Goal: Task Accomplishment & Management: Manage account settings

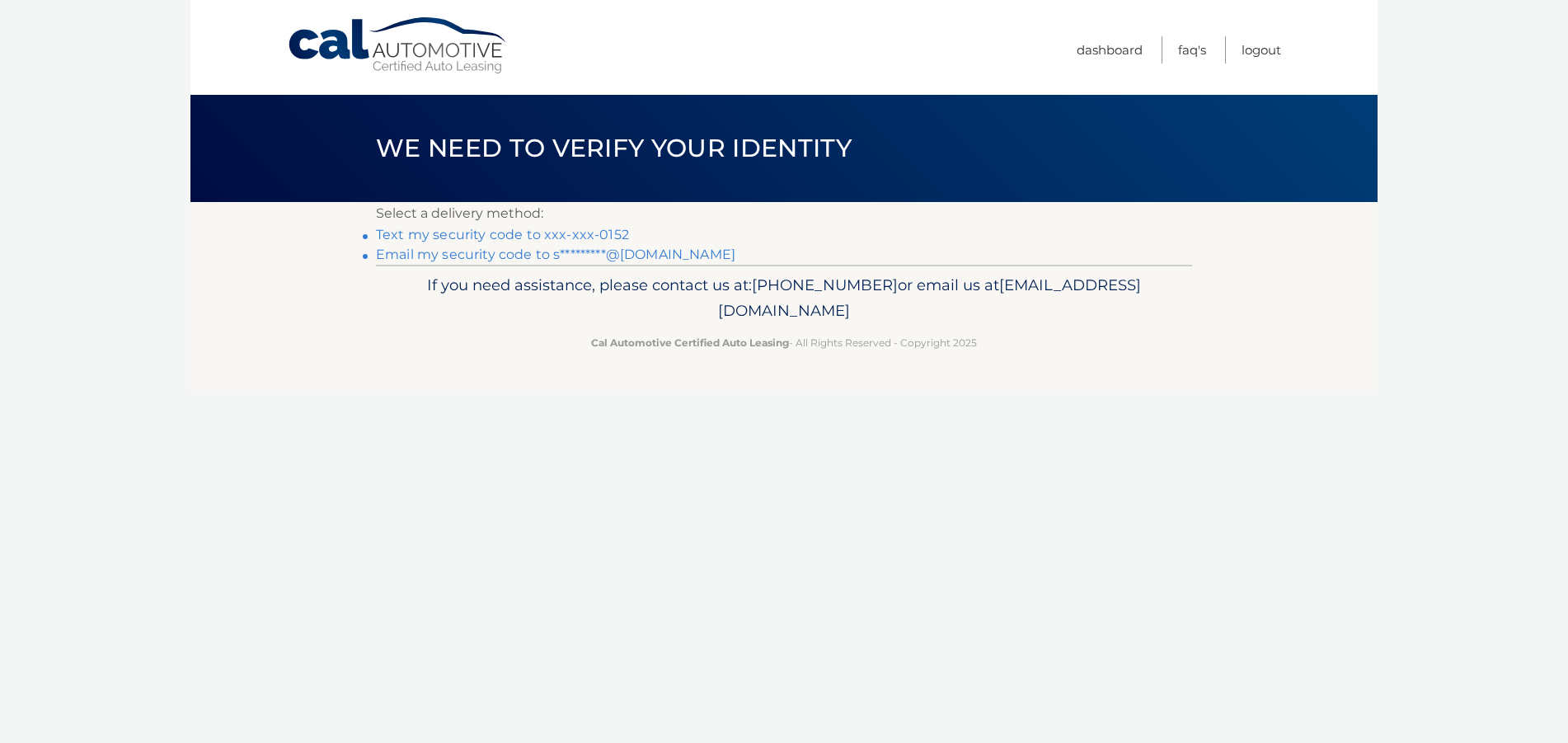
click at [461, 235] on link "Text my security code to xxx-xxx-0152" at bounding box center [502, 235] width 253 height 16
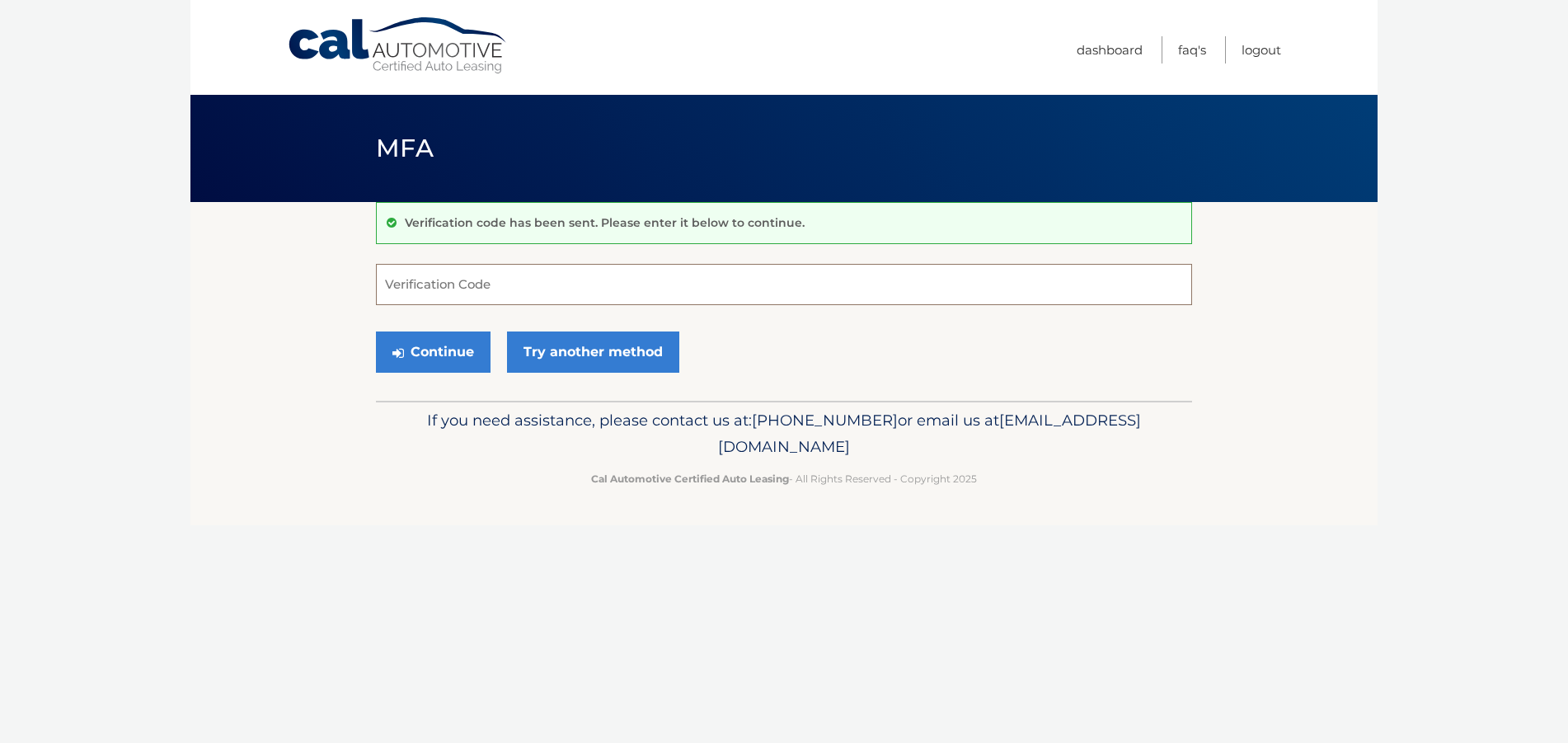
click at [515, 288] on input "Verification Code" at bounding box center [784, 283] width 816 height 41
type input "041320"
click at [453, 352] on button "Continue" at bounding box center [433, 351] width 114 height 41
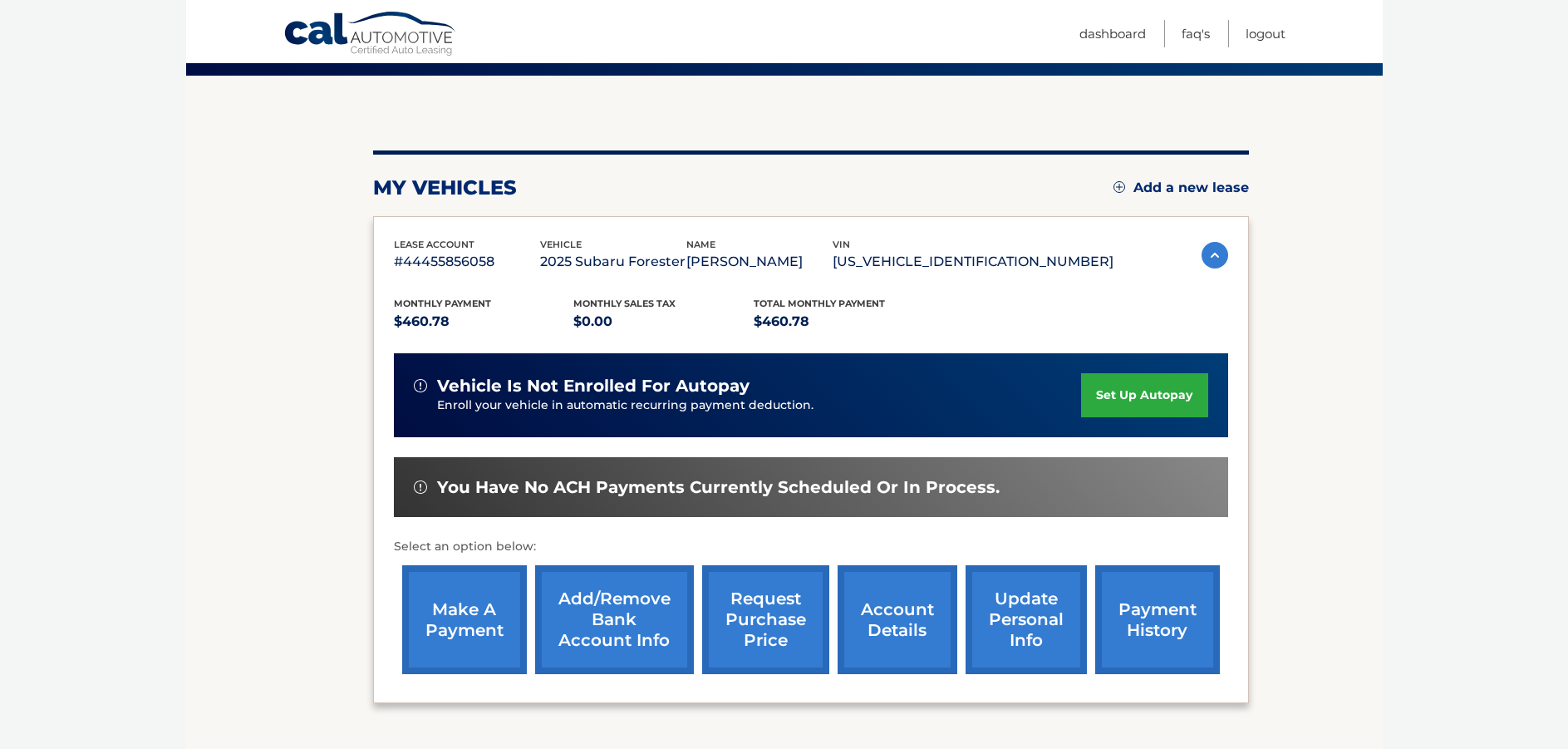
scroll to position [166, 0]
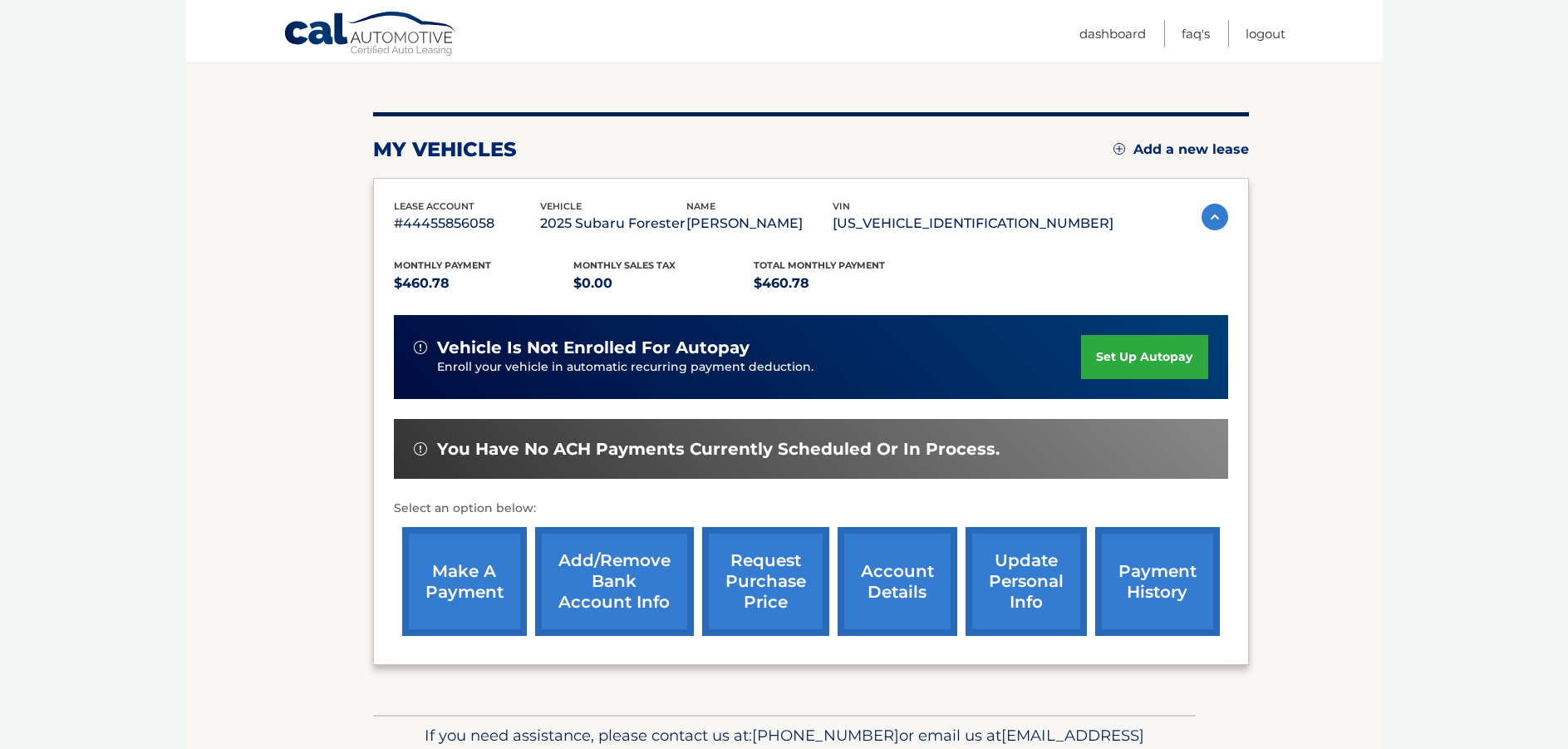
click at [467, 572] on link "make a payment" at bounding box center [464, 581] width 125 height 109
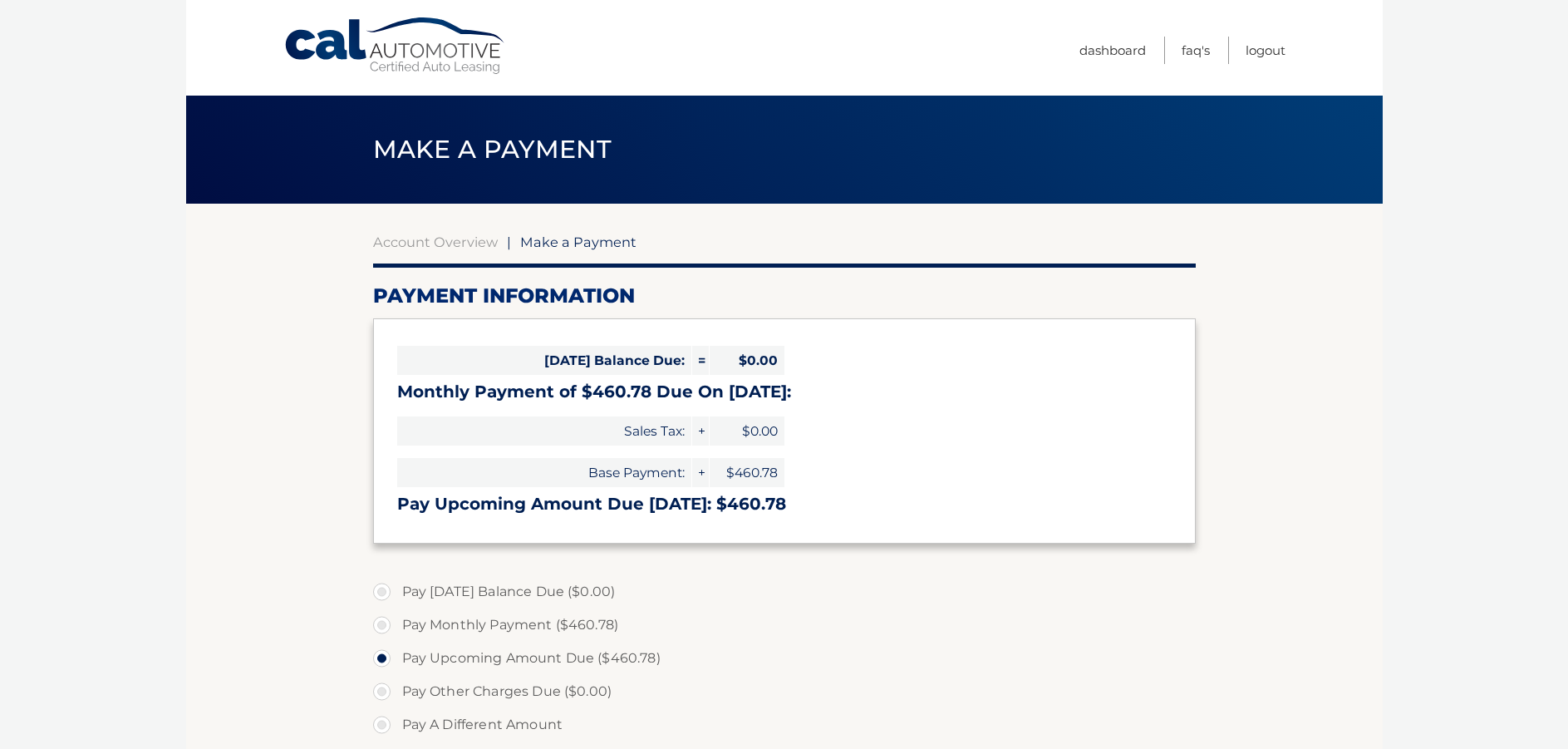
select select "N2ZmN2YwMTAtYjMyNi00NzAyLTljNTktZTZhY2Q2MjNlNjcy"
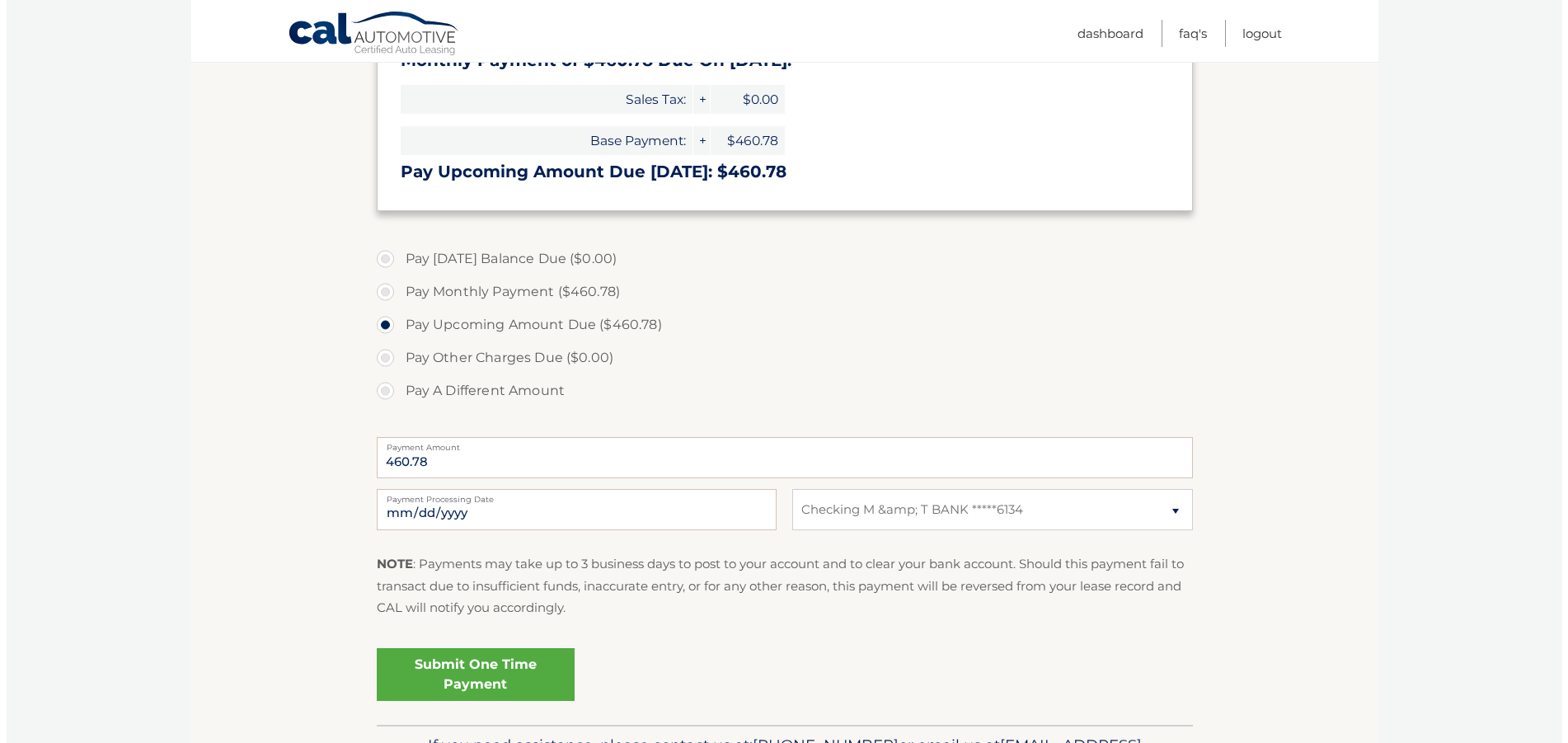
scroll to position [435, 0]
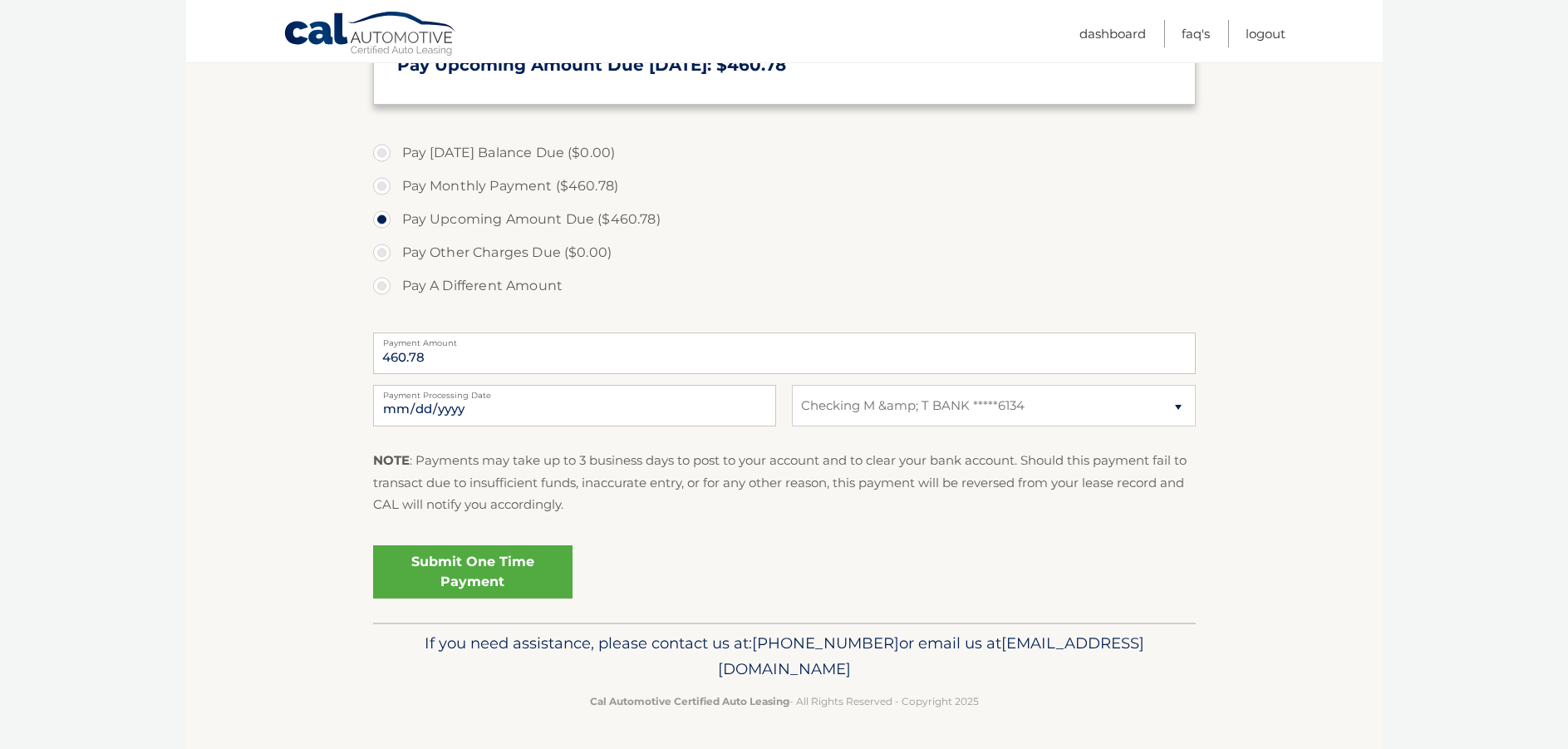
click at [464, 567] on link "Submit One Time Payment" at bounding box center [472, 571] width 200 height 53
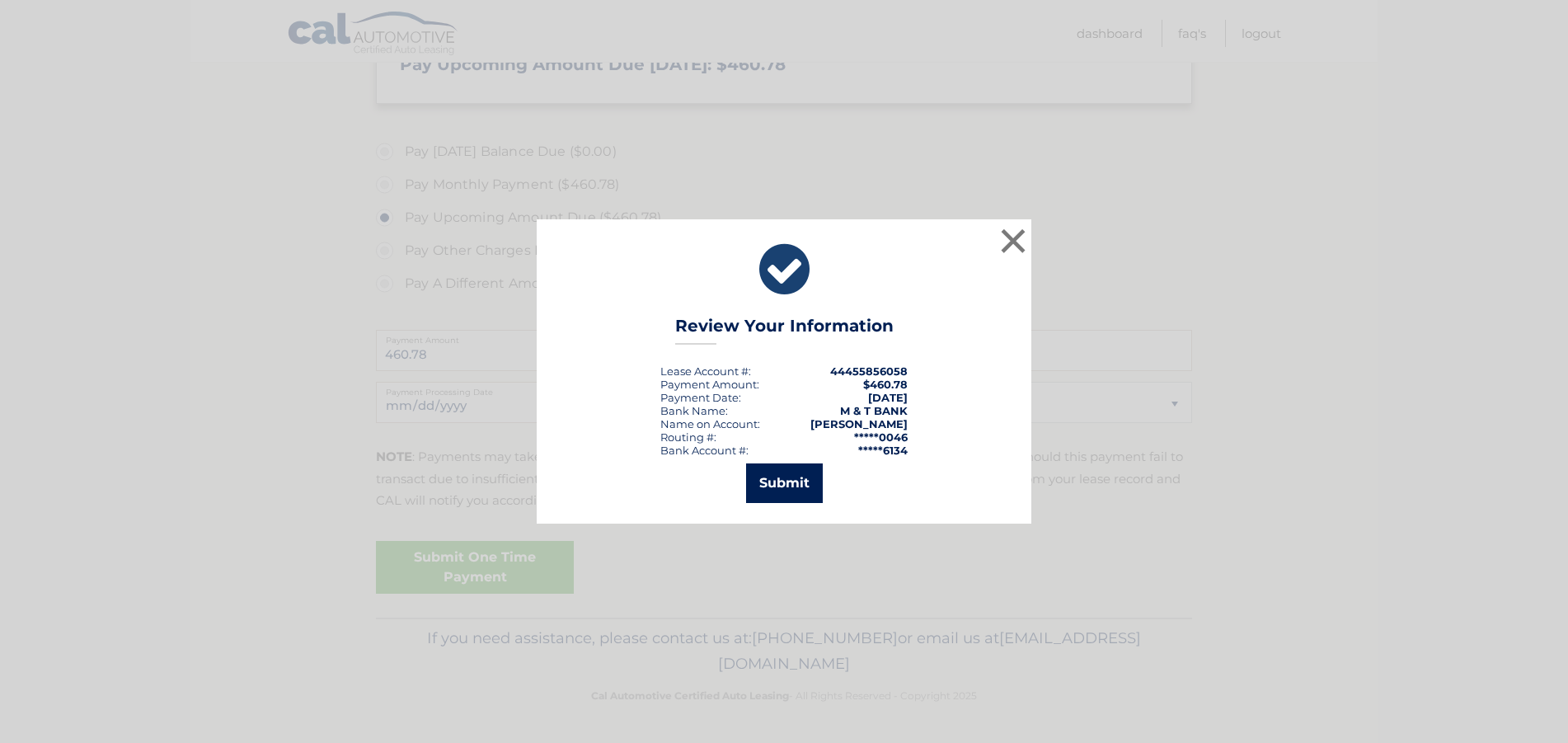
click at [780, 484] on button "Submit" at bounding box center [784, 482] width 77 height 39
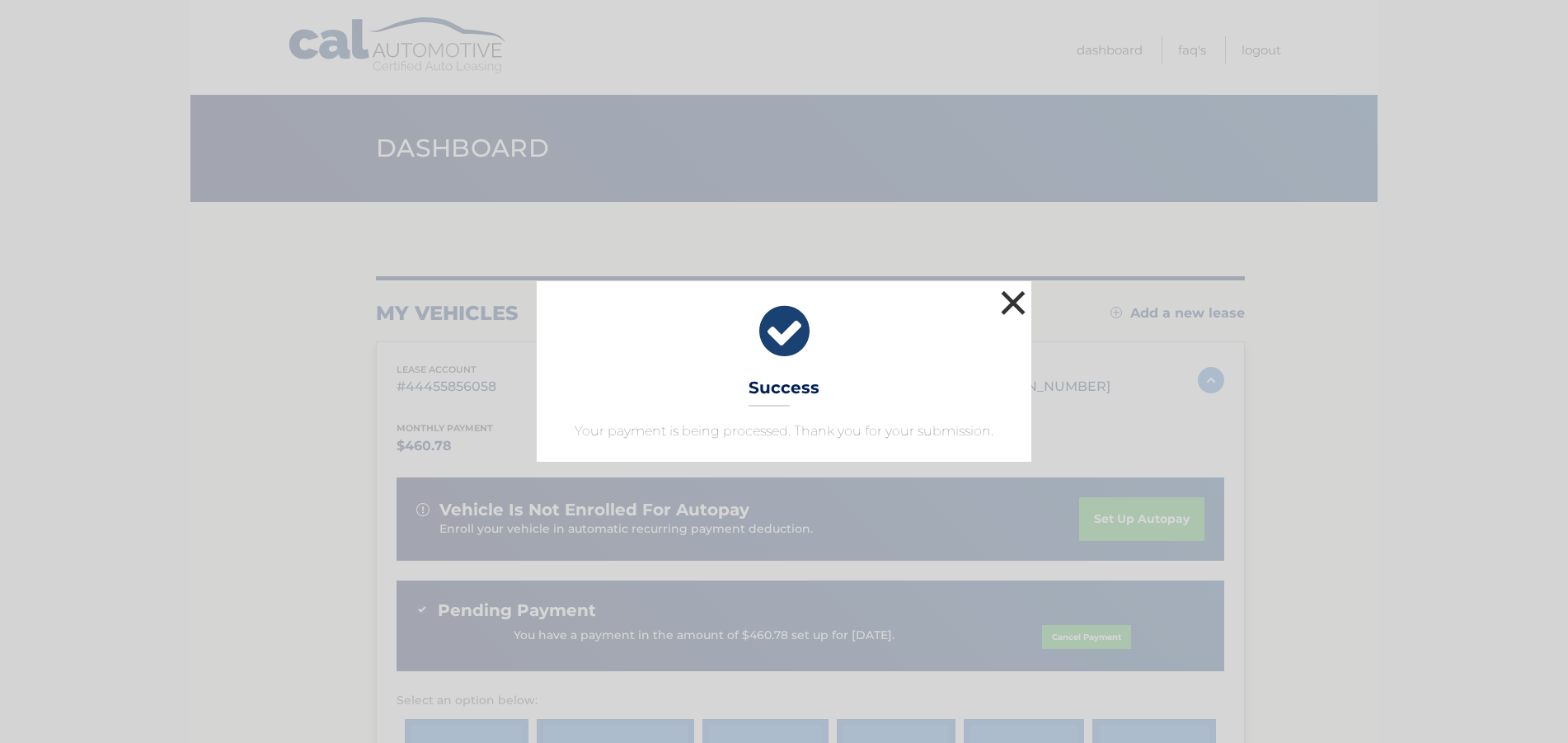
click at [1006, 304] on button "×" at bounding box center [1013, 303] width 33 height 33
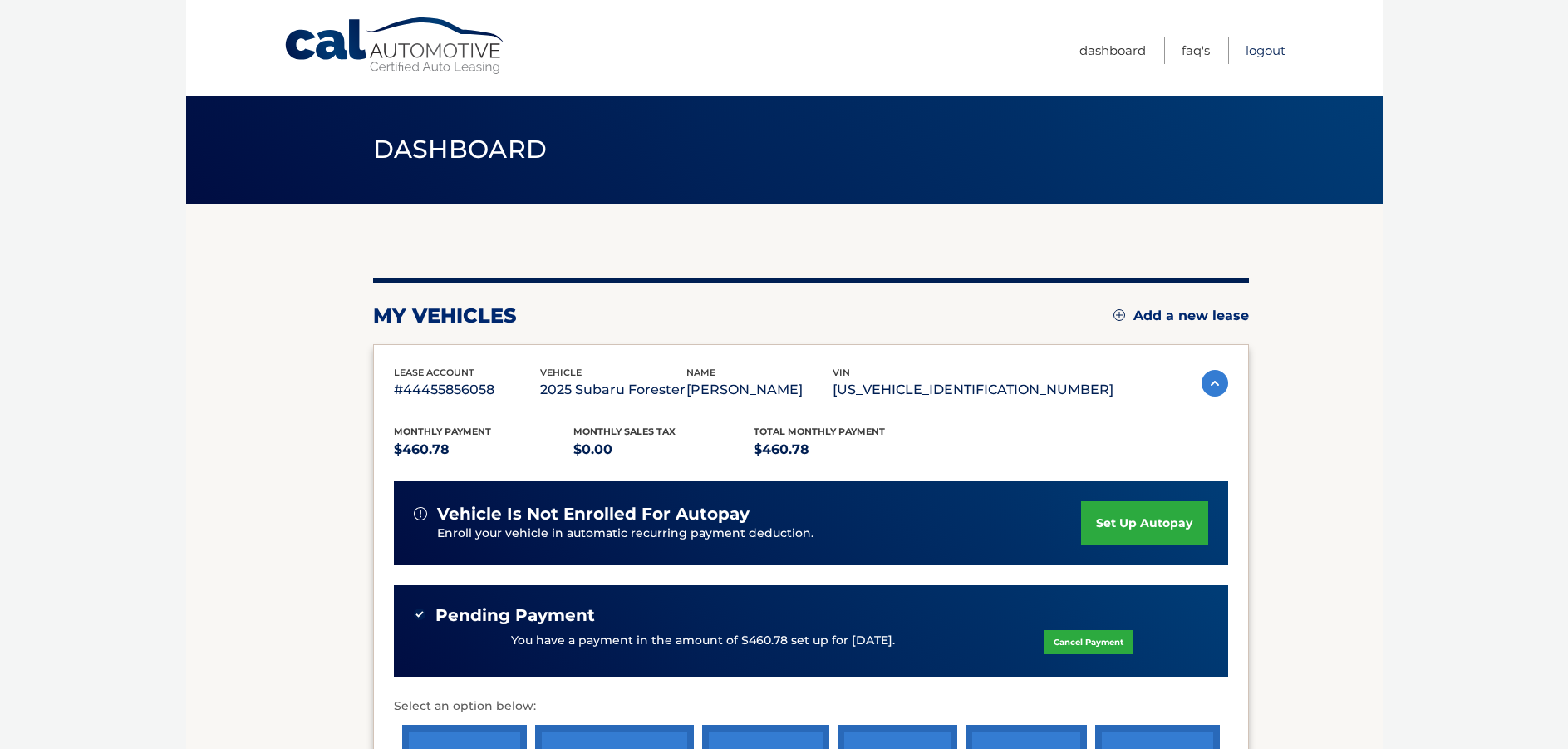
click at [1268, 47] on link "Logout" at bounding box center [1265, 50] width 40 height 27
